Goal: Feedback & Contribution: Submit feedback/report problem

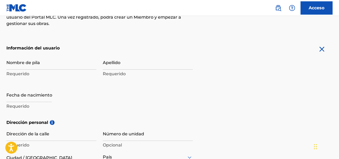
scroll to position [101, 0]
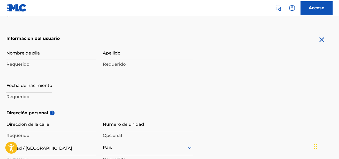
click at [30, 54] on input "Nombre de pila" at bounding box center [51, 52] width 90 height 15
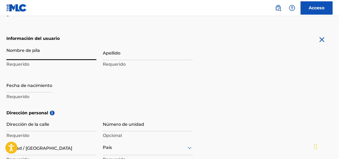
type input "[PERSON_NAME]"
type input "Llano Grande, La Pintada, Sabaneta"
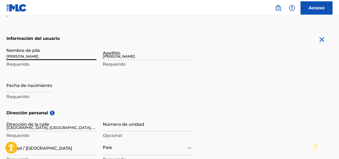
type input "Panama"
type input "Panamá"
type input "Selecciona"
type input "02024"
type input "6687"
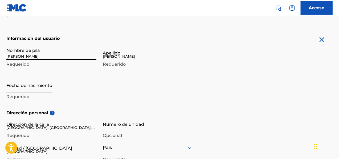
type input "1608"
type input "[EMAIL_ADDRESS][DOMAIN_NAME]"
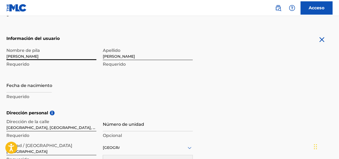
scroll to position [109, 0]
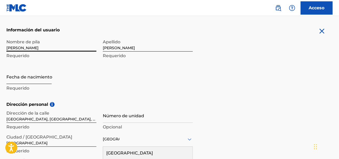
click at [22, 83] on input "text" at bounding box center [28, 76] width 45 height 15
select select "8"
select select "2025"
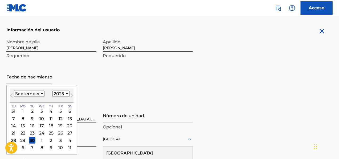
click at [20, 80] on input "text" at bounding box center [28, 76] width 45 height 15
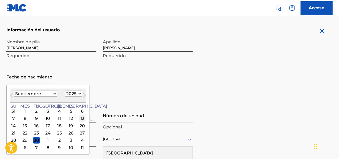
click at [80, 118] on font "13" at bounding box center [82, 118] width 4 height 5
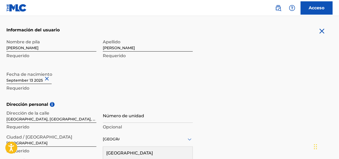
click at [36, 80] on input "text" at bounding box center [28, 76] width 45 height 15
select select "8"
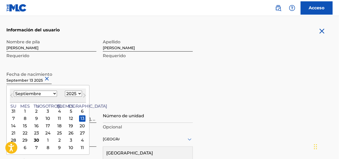
click at [67, 96] on select "1899 1900 1901 1902 1903 1904 1905 1906 1907 1908 1909 1910 1911 1912 1913 1914…" at bounding box center [73, 94] width 17 height 6
select select "1994"
click at [65, 91] on select "1899 1900 1901 1902 1903 1904 1905 1906 1907 1908 1909 1910 1911 1912 1913 1914…" at bounding box center [73, 94] width 17 height 6
click at [41, 93] on select "Enero Febrero Marzo Abril Puede Junio Julio Agosto Septiembre Octubre Noviembre…" at bounding box center [35, 94] width 43 height 6
select select "0"
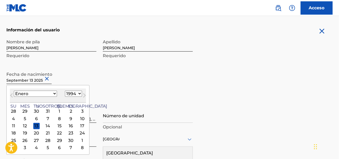
click at [14, 91] on select "Enero Febrero Marzo Abril Puede Junio Julio Agosto Septiembre Octubre Noviembre…" at bounding box center [35, 94] width 43 height 6
click at [140, 84] on div "Nombre de pila Abimael Requerido Apellido Herrera Requerido Fecha de nacimiento…" at bounding box center [99, 68] width 186 height 65
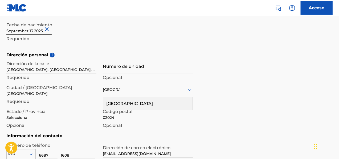
scroll to position [159, 0]
click at [116, 70] on input "Número de unidad" at bounding box center [148, 65] width 90 height 15
click at [237, 57] on h5 "Dirección personal i" at bounding box center [169, 55] width 326 height 6
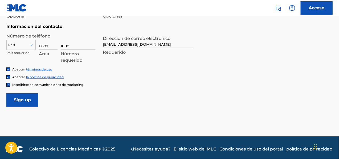
scroll to position [271, 0]
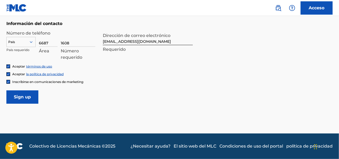
click at [27, 44] on div at bounding box center [21, 42] width 29 height 6
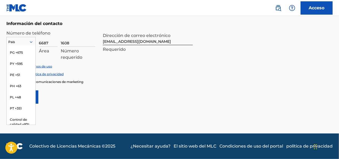
scroll to position [1774, 0]
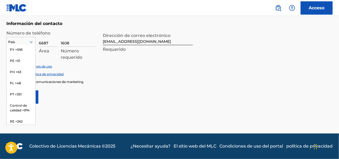
click at [15, 30] on font "PA +507" at bounding box center [16, 28] width 13 height 4
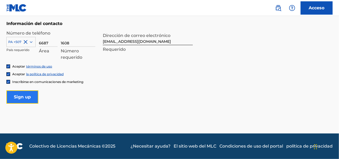
click at [30, 97] on input "Inscribirse" at bounding box center [22, 97] width 32 height 13
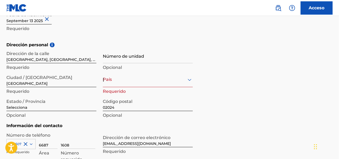
click at [338, 73] on div "El MLC utiliza la verificación de identidad antes de registrar a un usuario par…" at bounding box center [169, 44] width 339 height 323
click at [151, 82] on div "País Panamá" at bounding box center [148, 79] width 90 height 15
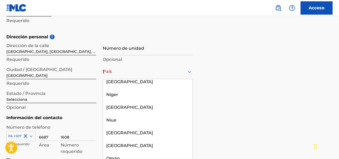
scroll to position [1967, 0]
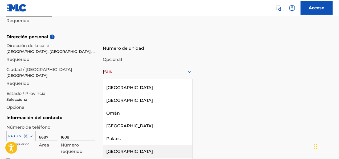
click at [129, 145] on div "Panamá" at bounding box center [147, 151] width 89 height 13
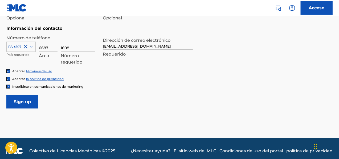
scroll to position [271, 0]
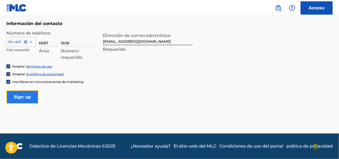
click at [17, 97] on input "Inscribirse" at bounding box center [22, 97] width 32 height 13
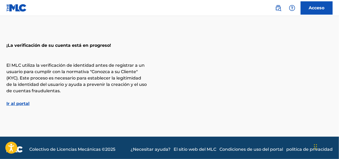
scroll to position [21, 0]
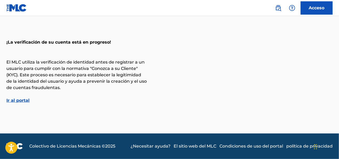
click at [19, 102] on font "Ir al portal" at bounding box center [17, 100] width 23 height 5
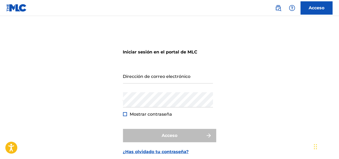
click at [17, 10] on img at bounding box center [16, 8] width 21 height 8
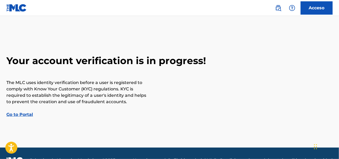
scroll to position [14, 0]
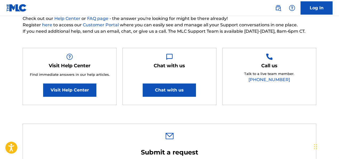
scroll to position [67, 0]
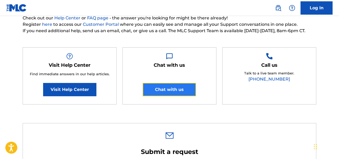
click at [178, 88] on button "Chat with us" at bounding box center [169, 89] width 53 height 13
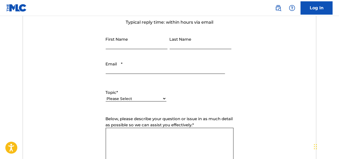
scroll to position [220, 0]
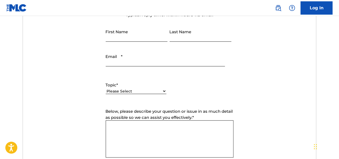
click at [113, 34] on input "First Name" at bounding box center [137, 34] width 62 height 15
type input "[PERSON_NAME]"
type input "[EMAIL_ADDRESS][DOMAIN_NAME]"
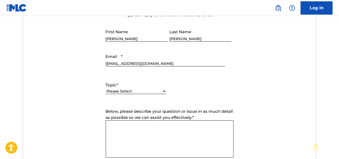
click at [135, 90] on select "Please Select I need help with my account I need help with managing my catalog …" at bounding box center [136, 92] width 61 height 6
select select "I need help with my account"
click at [106, 89] on select "Please Select I need help with my account I need help with managing my catalog …" at bounding box center [136, 92] width 61 height 6
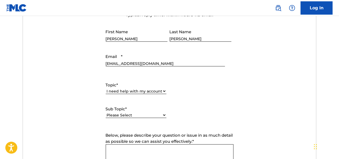
click at [150, 114] on select "Please Select I need help with my user account I can't log in to my user accoun…" at bounding box center [136, 116] width 61 height 6
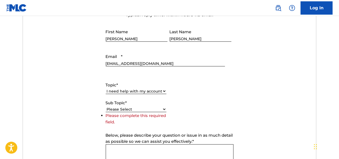
click at [157, 108] on select "Please Select I need help with my user account I can't log in to my user accoun…" at bounding box center [136, 110] width 61 height 6
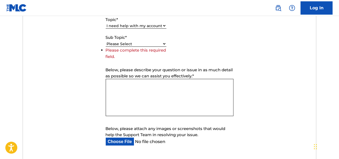
scroll to position [288, 0]
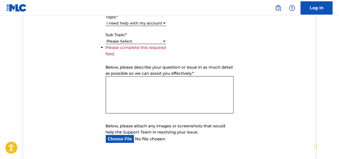
click at [153, 39] on select "Please Select I need help with my user account I can't log in to my user accoun…" at bounding box center [136, 42] width 61 height 6
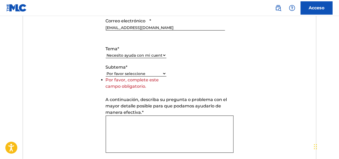
scroll to position [320, 0]
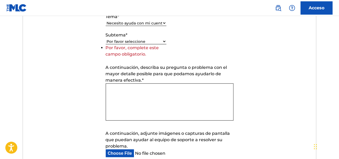
click at [161, 41] on select "Por favor seleccione Necesito ayuda con mi cuenta de usuario No puedo iniciar s…" at bounding box center [136, 42] width 61 height 6
select select "I was not verified as a user"
click at [106, 44] on select "Por favor seleccione Necesito ayuda con mi cuenta de usuario No puedo iniciar s…" at bounding box center [136, 42] width 61 height 6
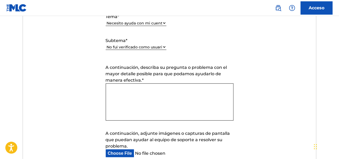
click at [155, 88] on textarea "A continuación, describa su pregunta o problema con el mayor detalle posible pa…" at bounding box center [170, 102] width 128 height 37
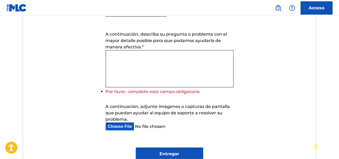
scroll to position [349, 0]
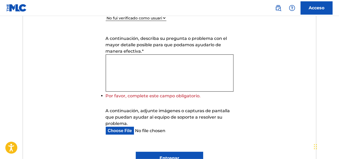
click at [109, 65] on textarea "A continuación, describa su pregunta o problema con el mayor detalle posible pa…" at bounding box center [170, 73] width 128 height 37
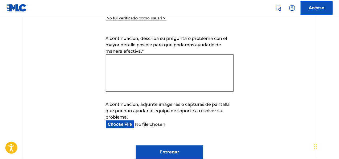
paste textarea "Kind regards, my name is [PERSON_NAME], I'm from [GEOGRAPHIC_DATA] and I wanted…"
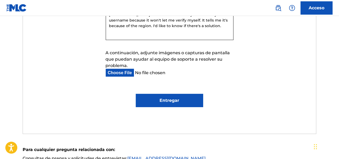
scroll to position [399, 0]
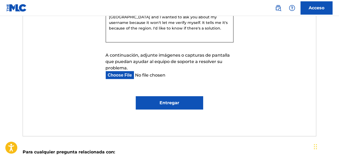
type textarea "Kind regards, my name is [PERSON_NAME], I'm from [GEOGRAPHIC_DATA] and I wanted…"
click at [141, 75] on input "A continuación, adjunte imágenes o capturas de pantalla que puedan ayudar al eq…" at bounding box center [165, 75] width 119 height 8
click at [135, 75] on input "A continuación, adjunte imágenes o capturas de pantalla que puedan ayudar al eq…" at bounding box center [165, 75] width 119 height 8
type input "C:\fakepath\Captura de pantalla (118).png"
click at [154, 103] on input "Entregar" at bounding box center [169, 102] width 67 height 13
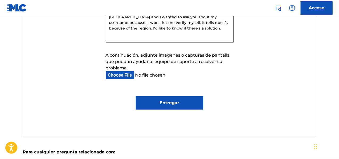
type input "Submit"
